Goal: Task Accomplishment & Management: Complete application form

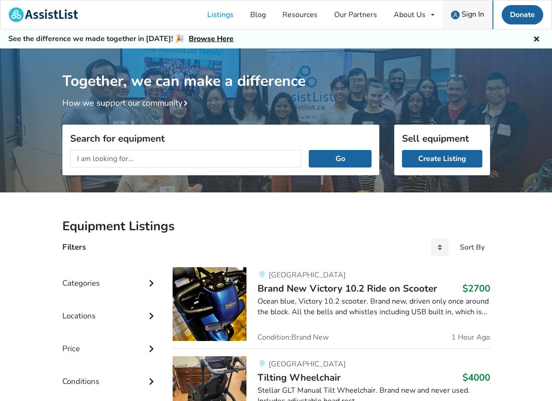
click at [471, 16] on span "Sign In" at bounding box center [472, 14] width 23 height 10
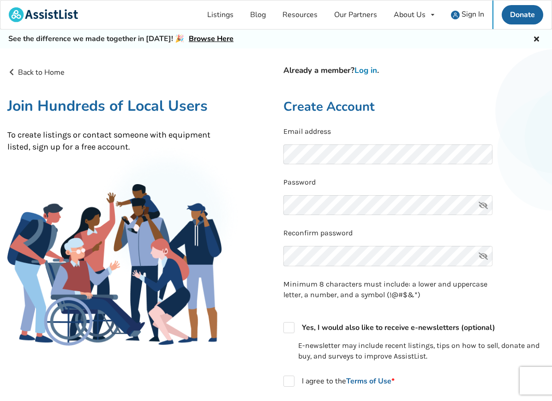
click at [370, 72] on link "Log in" at bounding box center [365, 70] width 23 height 11
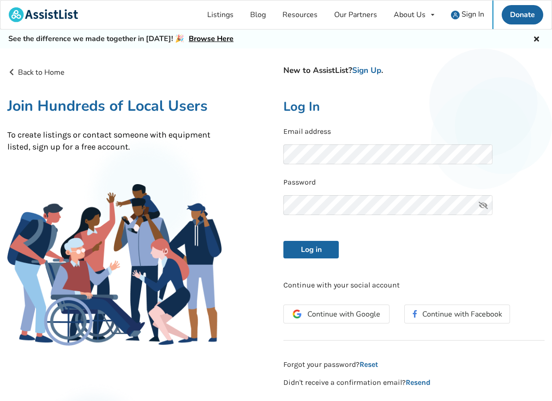
click at [311, 248] on button "Log in" at bounding box center [310, 250] width 55 height 18
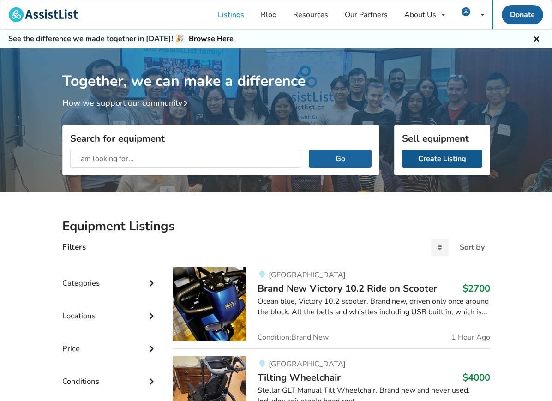
click at [435, 160] on link "Create Listing" at bounding box center [442, 159] width 80 height 18
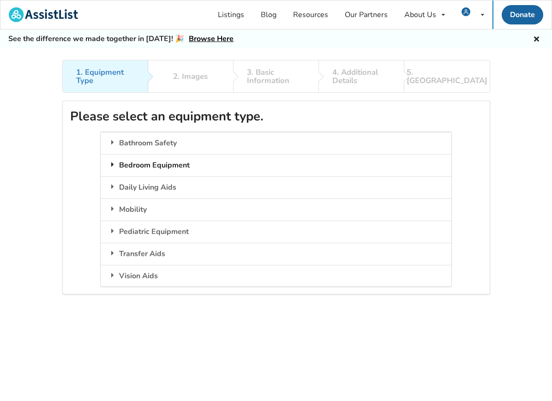
click at [343, 164] on div "Bedroom Equipment" at bounding box center [276, 165] width 350 height 22
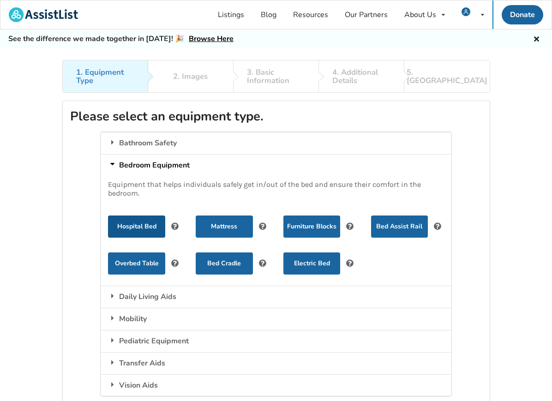
click at [131, 225] on button "Hospital Bed" at bounding box center [136, 226] width 57 height 22
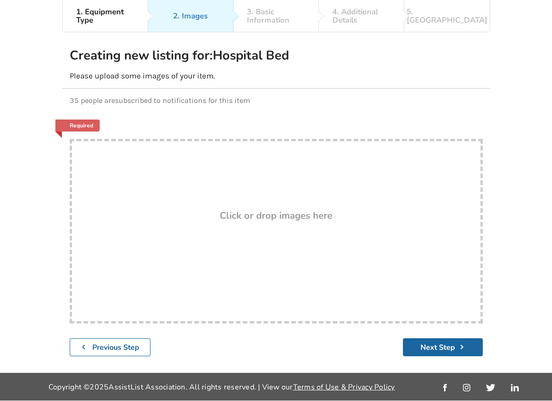
scroll to position [73, 0]
click at [278, 210] on h3 "Click or drop images here" at bounding box center [276, 216] width 113 height 12
type input "C:\fakepath\IMG_8016.jpeg"
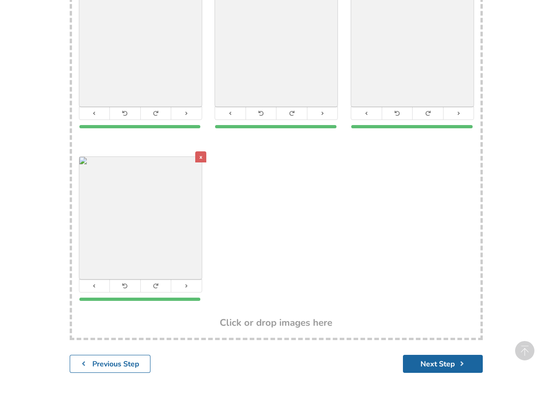
scroll to position [405, 0]
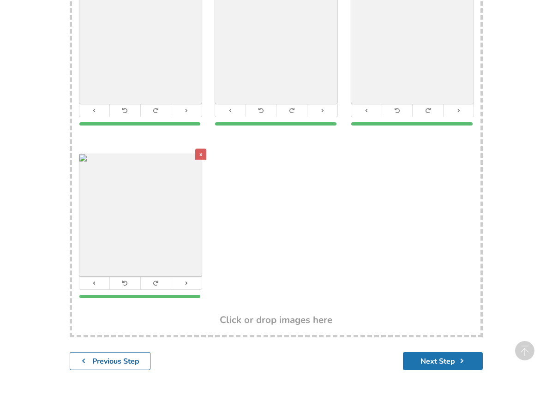
click at [449, 361] on button "Next Step" at bounding box center [443, 361] width 80 height 18
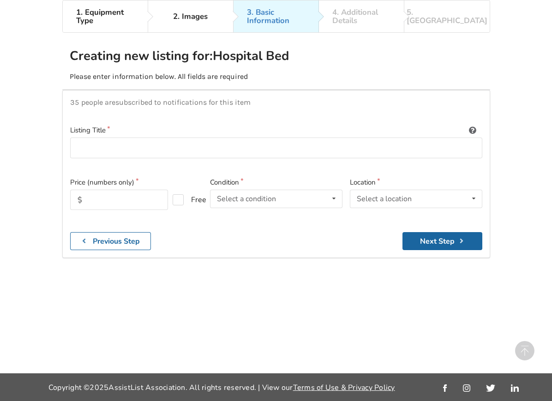
scroll to position [85, 0]
click at [317, 137] on input at bounding box center [276, 147] width 412 height 21
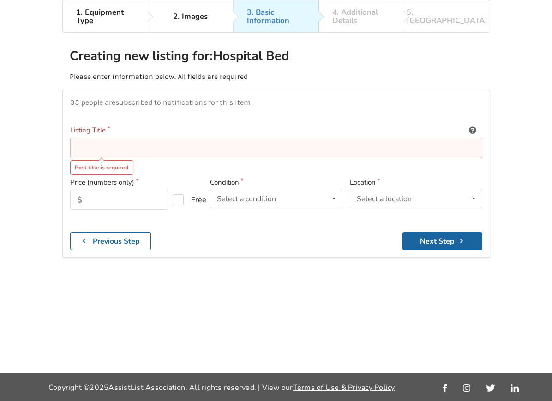
paste input "[GEOGRAPHIC_DATA] Bed and Queen High Density Foam Mattress Adjustable Queen-siz…"
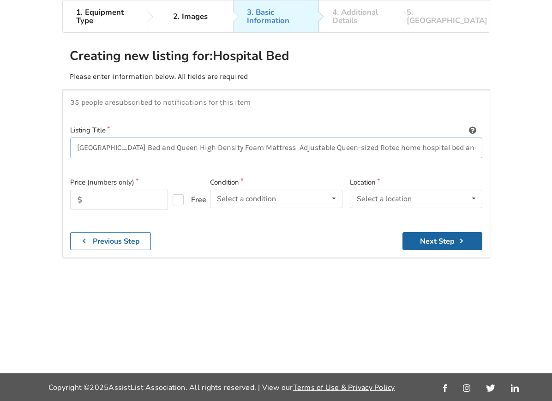
click at [269, 137] on input "[GEOGRAPHIC_DATA] Bed and Queen High Density Foam Mattress Adjustable Queen-siz…" at bounding box center [276, 147] width 412 height 21
click at [326, 137] on input "[GEOGRAPHIC_DATA] Bed and Queen High Density Foam Mattress Adjustable Queen-siz…" at bounding box center [276, 147] width 412 height 21
click at [332, 137] on input "[GEOGRAPHIC_DATA] Bed and Queen High Density Foam Mattress Adjustable Queen-siz…" at bounding box center [276, 147] width 412 height 21
click at [478, 137] on input "[GEOGRAPHIC_DATA] Bed and Queen High Density Foam Mattress Adjustable Queen-siz…" at bounding box center [276, 147] width 412 height 21
drag, startPoint x: 219, startPoint y: 118, endPoint x: 297, endPoint y: 115, distance: 77.5
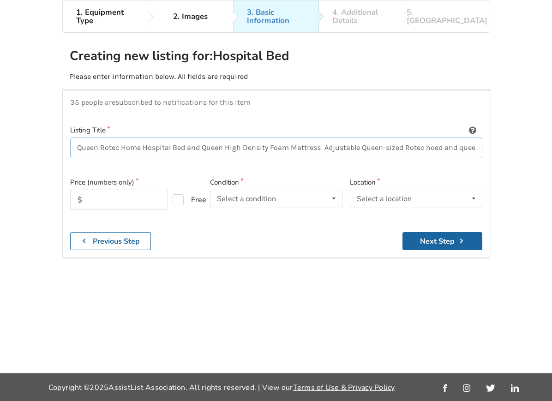
click at [297, 137] on input "Queen Rotec Home Hospital Bed and Queen High Density Foam Mattress Adjustable Q…" at bounding box center [276, 147] width 412 height 21
drag, startPoint x: 221, startPoint y: 121, endPoint x: 531, endPoint y: 136, distance: 310.4
click at [531, 136] on div "1. Equipment Type 2. Images 3. Basic Information 4. Additional Details 5. Previ…" at bounding box center [276, 186] width 552 height 373
click at [143, 137] on input "Queen Rotec Home Hospital Bed and Queen High Density Foam Mattress" at bounding box center [276, 147] width 412 height 21
type input "Queen Rotec Home Mechanical Hospital Bed and Queen High Density Foam Mattress"
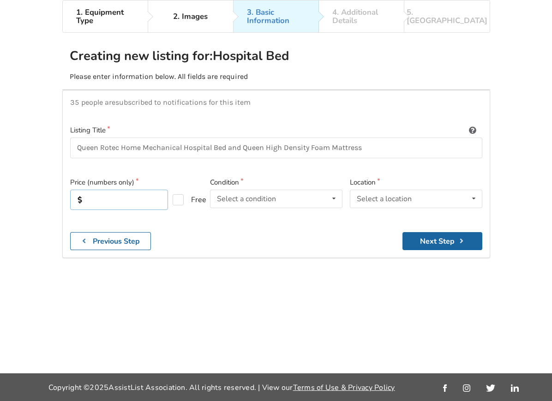
click at [124, 190] on input "text" at bounding box center [119, 200] width 98 height 20
type input "5000"
click at [335, 190] on icon at bounding box center [333, 198] width 13 height 17
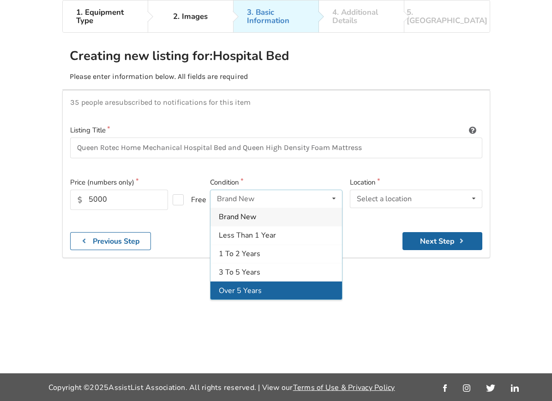
click at [250, 286] on span "Over 5 Years" at bounding box center [240, 291] width 43 height 10
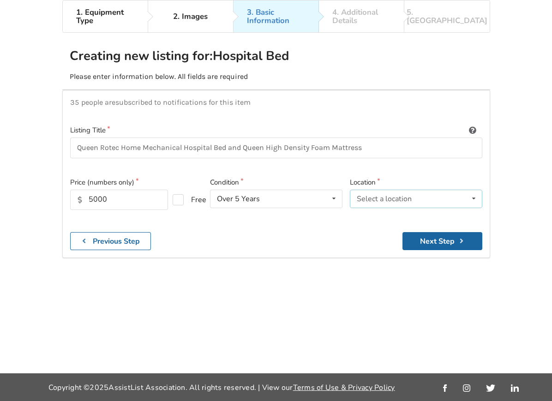
click at [475, 190] on icon at bounding box center [473, 198] width 13 height 17
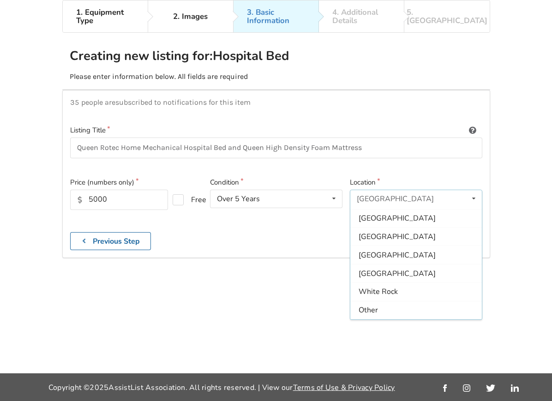
scroll to position [274, 0]
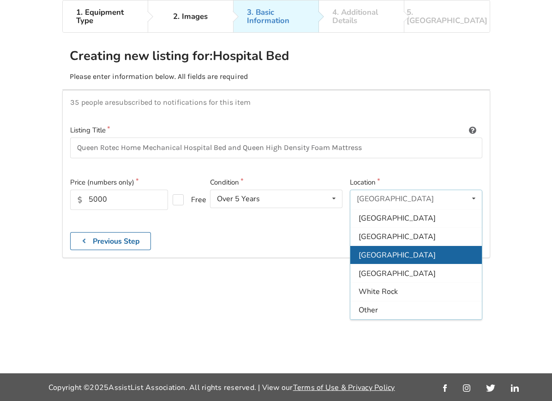
click at [392, 250] on span "[GEOGRAPHIC_DATA]" at bounding box center [396, 255] width 77 height 10
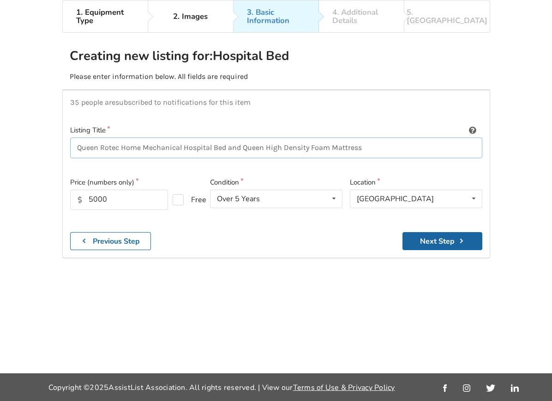
click at [185, 137] on input "Queen Rotec Home Mechanical Hospital Bed and Queen High Density Foam Mattress" at bounding box center [276, 147] width 412 height 21
type input "Queen Rotec Home Mechanical Adjustable Hospital Bed and Queen High Density Foam…"
click at [444, 232] on button "Next Step" at bounding box center [442, 241] width 80 height 18
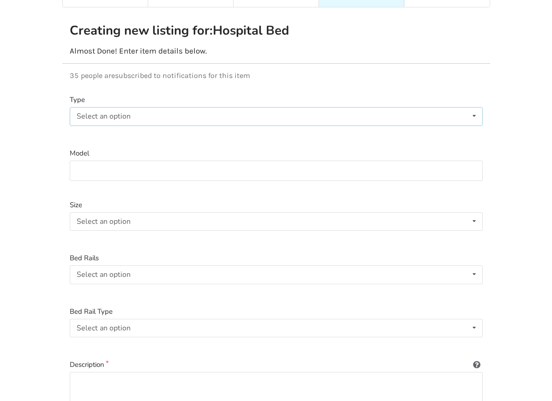
click at [474, 118] on icon at bounding box center [473, 115] width 13 height 17
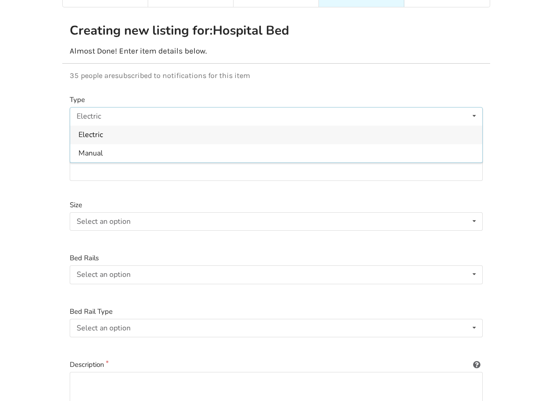
click at [367, 134] on div "Electric" at bounding box center [276, 134] width 412 height 18
click at [344, 169] on input at bounding box center [276, 171] width 413 height 21
type input "Rotec"
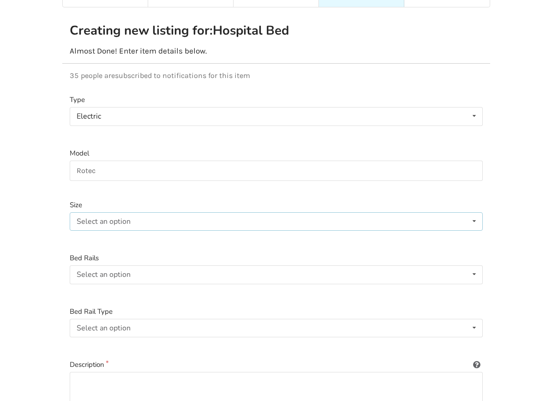
click at [475, 221] on icon at bounding box center [473, 221] width 13 height 17
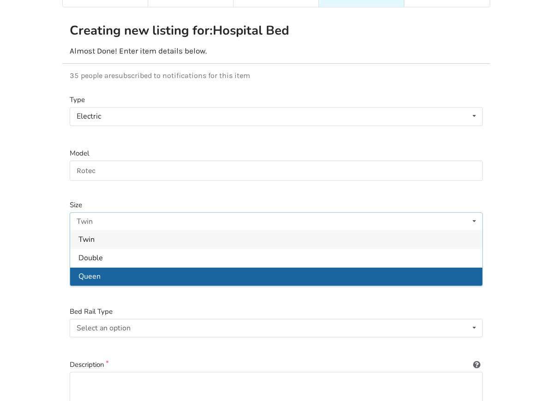
click at [372, 271] on div "Queen" at bounding box center [276, 276] width 412 height 18
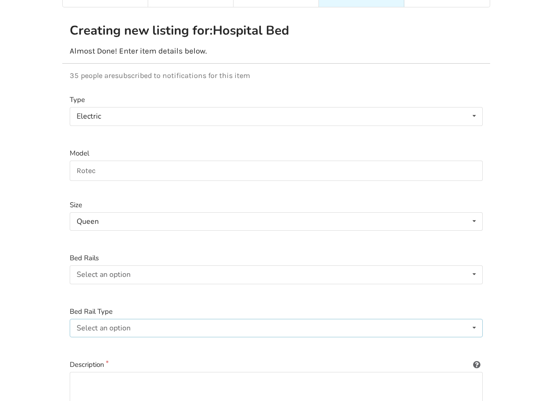
click at [476, 326] on icon at bounding box center [473, 327] width 13 height 17
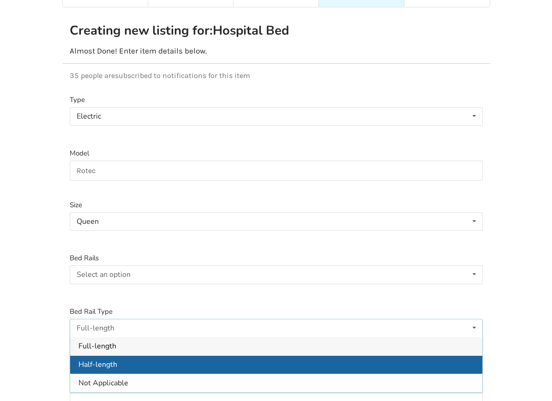
click at [423, 360] on div "Half-length" at bounding box center [276, 364] width 412 height 18
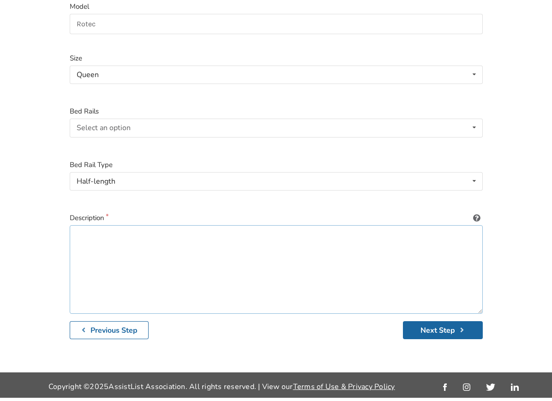
paste textarea "Queen Rotec Home Hospital Bed and Queen High Density Foam Mattress Adjustable Q…"
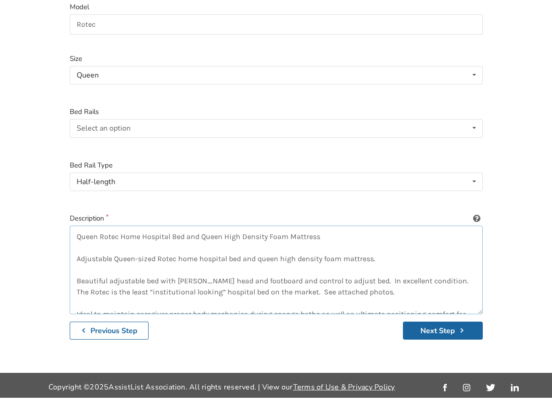
scroll to position [0, 0]
type textarea "Queen Rotec Home Hospital Bed and Queen High Density Foam Mattress Adjustable Q…"
click at [430, 327] on button "Next Step" at bounding box center [443, 334] width 80 height 18
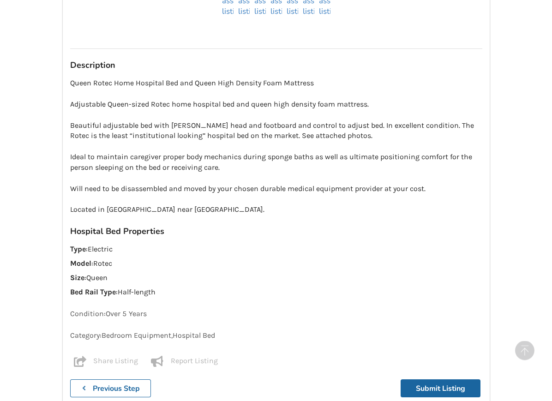
scroll to position [812, 0]
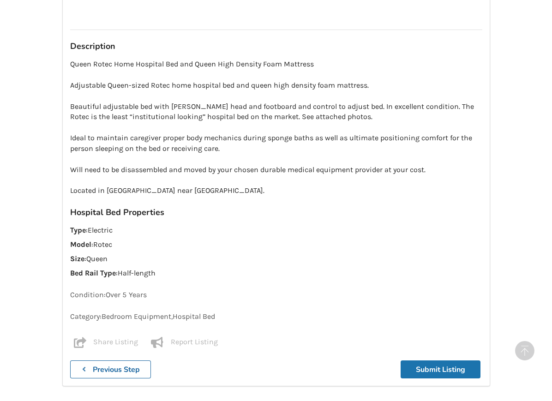
click at [455, 362] on button "Submit Listing" at bounding box center [440, 369] width 80 height 18
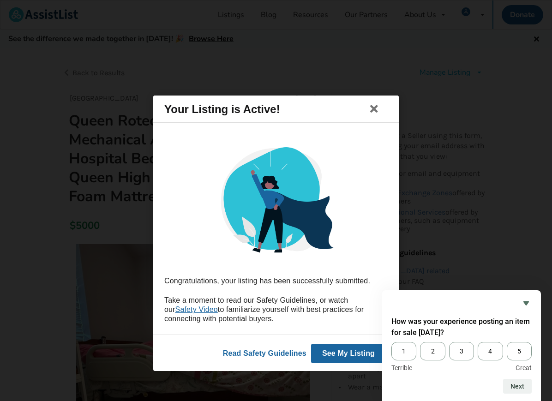
click at [346, 363] on button "See My Listing" at bounding box center [348, 352] width 75 height 19
